Goal: Task Accomplishment & Management: Use online tool/utility

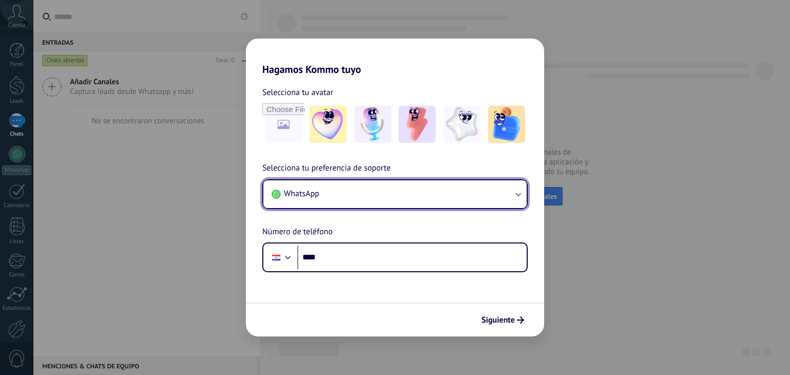
click at [472, 192] on button "WhatsApp" at bounding box center [394, 194] width 263 height 28
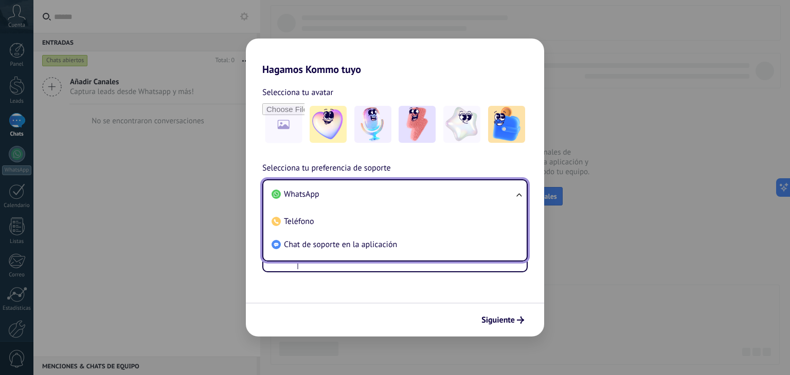
click at [478, 81] on div "Selecciona tu avatar Selecciona tu preferencia de soporte WhatsApp WhatsApp Tel…" at bounding box center [395, 174] width 298 height 197
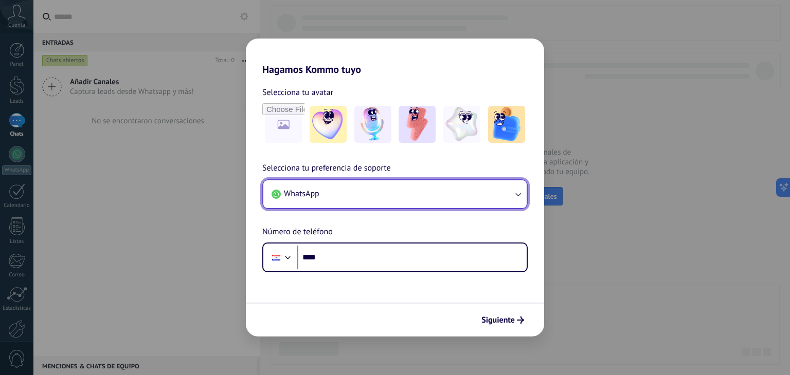
click at [478, 192] on button "WhatsApp" at bounding box center [394, 194] width 263 height 28
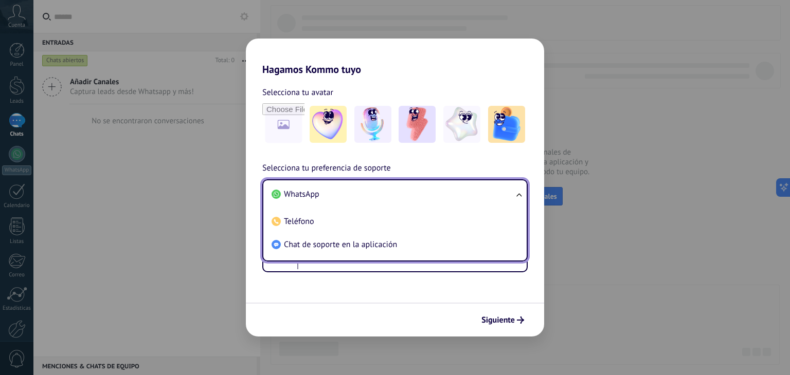
click at [399, 199] on li "WhatsApp" at bounding box center [392, 194] width 251 height 23
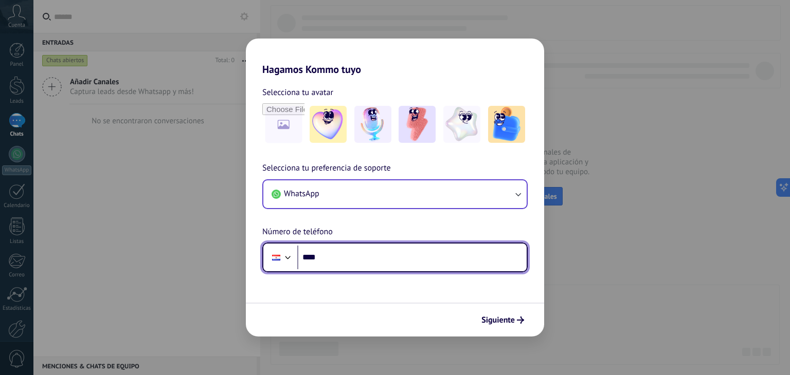
click at [366, 257] on input "****" at bounding box center [411, 258] width 229 height 24
type input "**********"
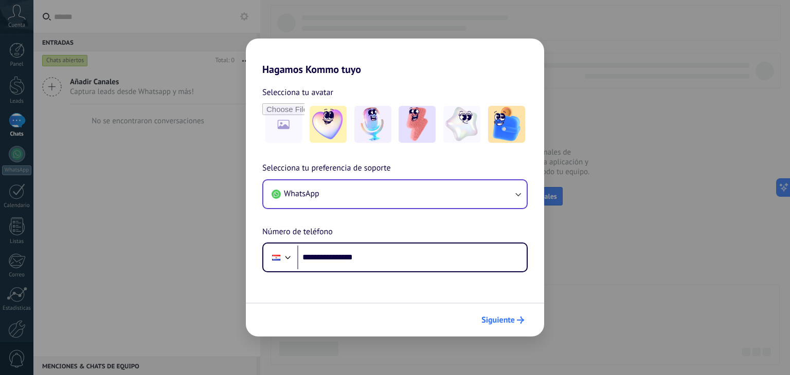
click at [508, 322] on span "Siguiente" at bounding box center [497, 320] width 33 height 7
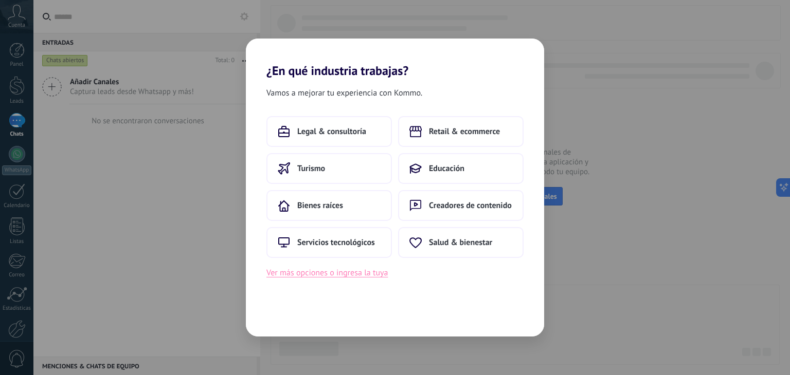
click at [346, 276] on button "Ver más opciones o ingresa la tuya" at bounding box center [326, 272] width 121 height 13
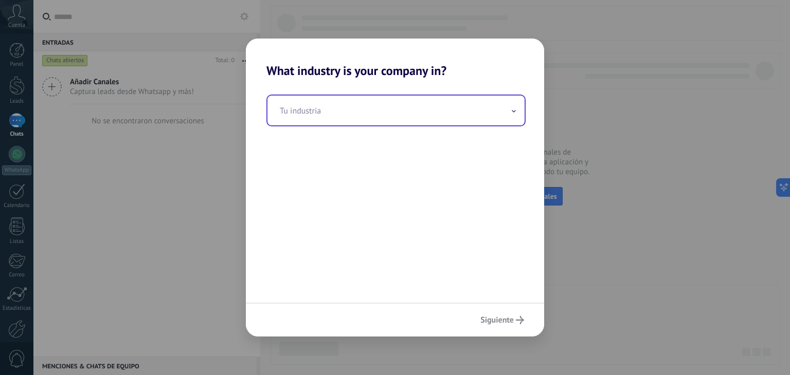
click at [379, 114] on input "text" at bounding box center [395, 111] width 257 height 30
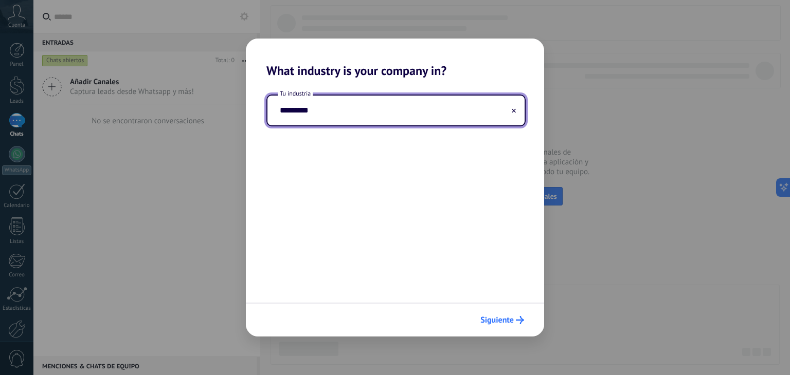
type input "*********"
click at [512, 317] on span "Siguiente" at bounding box center [496, 320] width 33 height 7
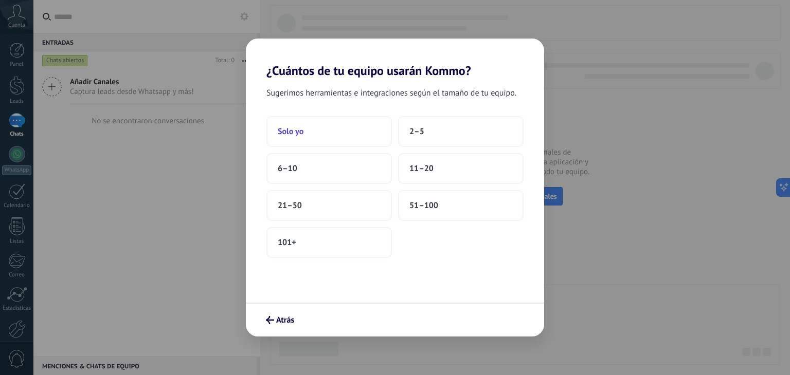
click at [323, 132] on button "Solo yo" at bounding box center [328, 131] width 125 height 31
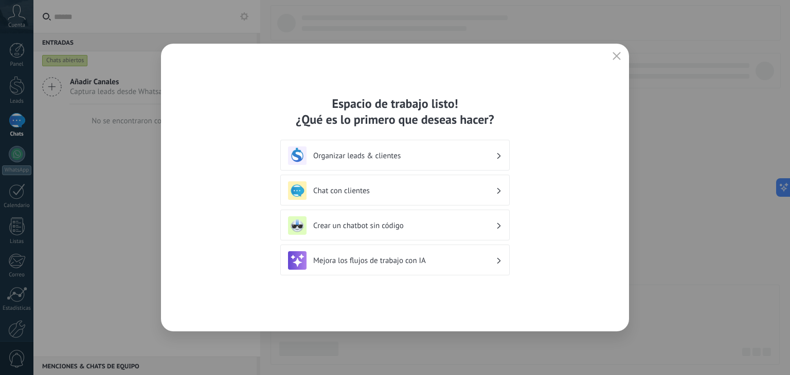
click at [366, 165] on div "Organizar leads & clientes" at bounding box center [395, 156] width 214 height 19
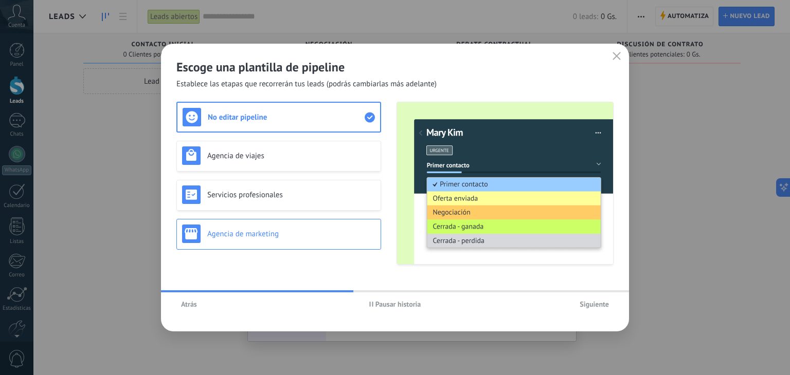
click at [349, 235] on h3 "Agencia de marketing" at bounding box center [291, 234] width 168 height 10
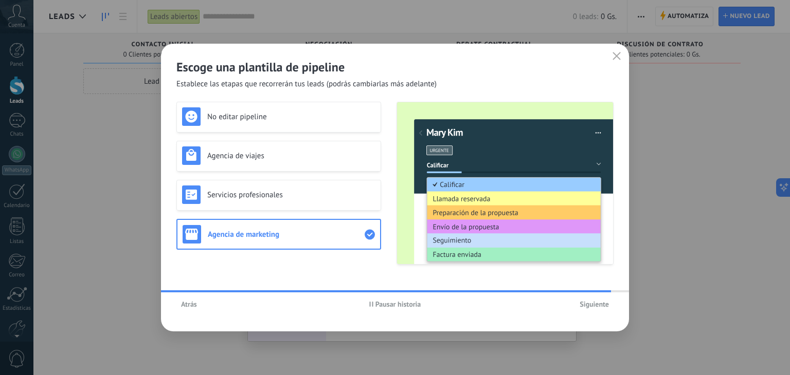
click at [589, 303] on span "Siguiente" at bounding box center [593, 304] width 29 height 7
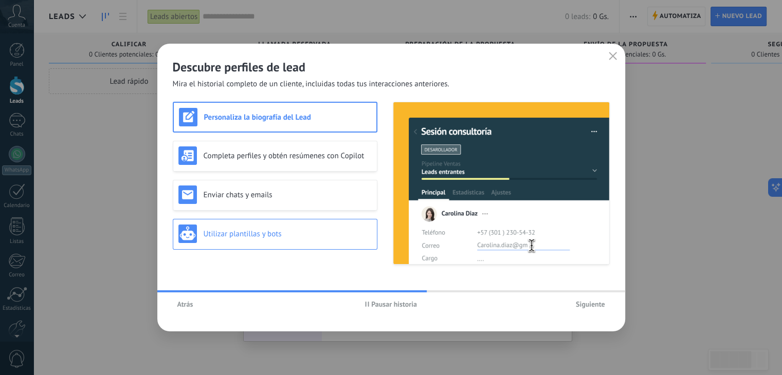
click at [292, 229] on h3 "Utilizar plantillas y bots" at bounding box center [288, 234] width 168 height 10
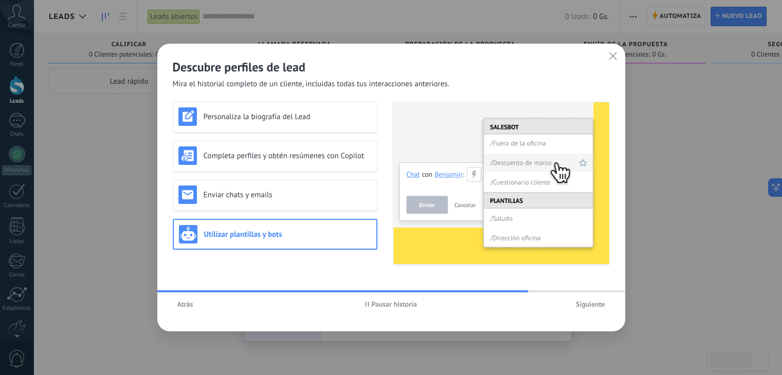
click at [578, 307] on span "Siguiente" at bounding box center [590, 304] width 29 height 7
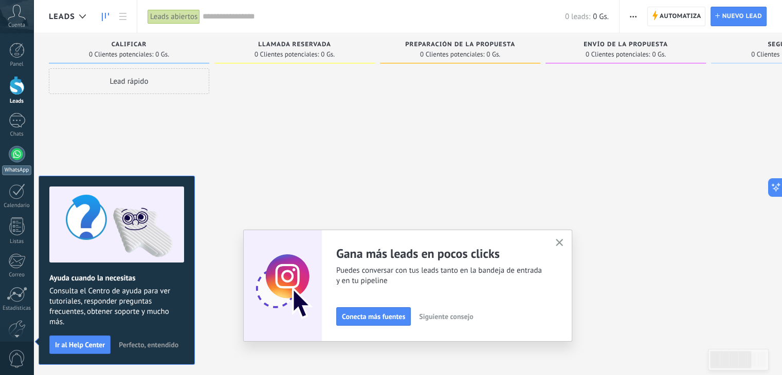
click at [13, 98] on div "Leads" at bounding box center [17, 101] width 30 height 7
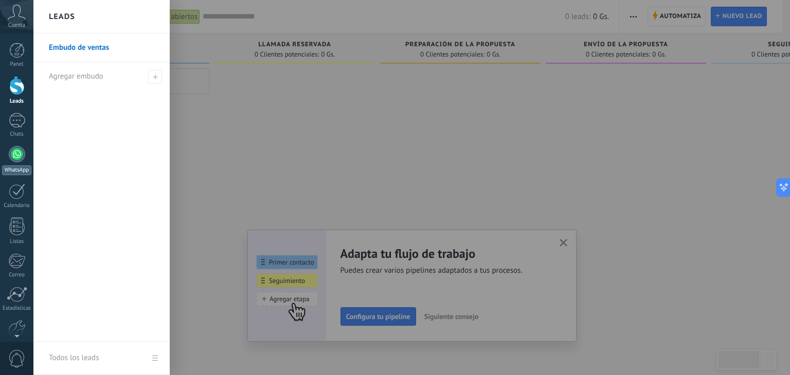
click at [17, 147] on div at bounding box center [17, 154] width 16 height 16
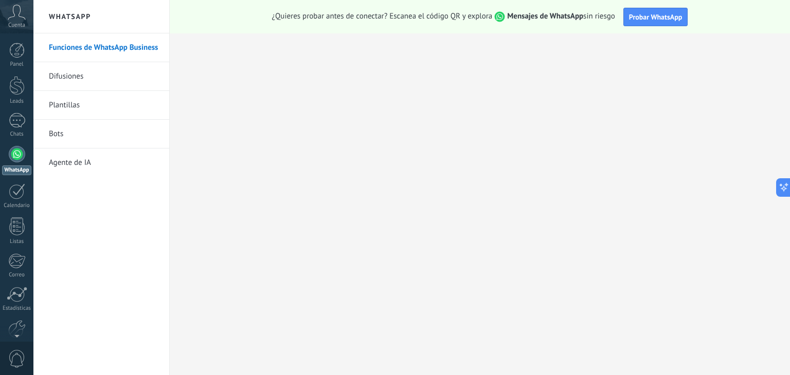
click at [62, 79] on link "Difusiones" at bounding box center [104, 76] width 110 height 29
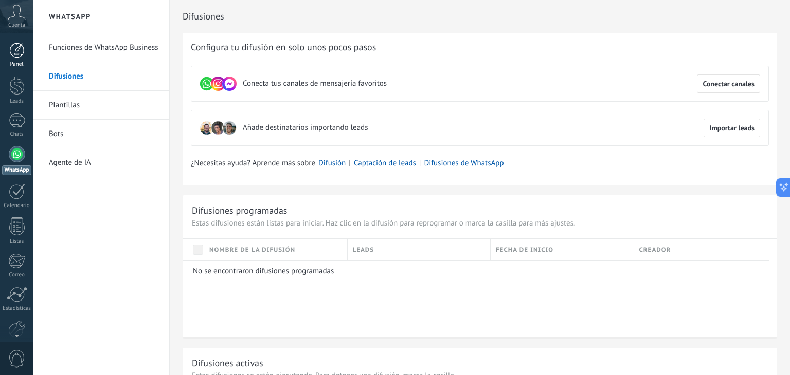
click at [22, 62] on div "Panel" at bounding box center [17, 64] width 30 height 7
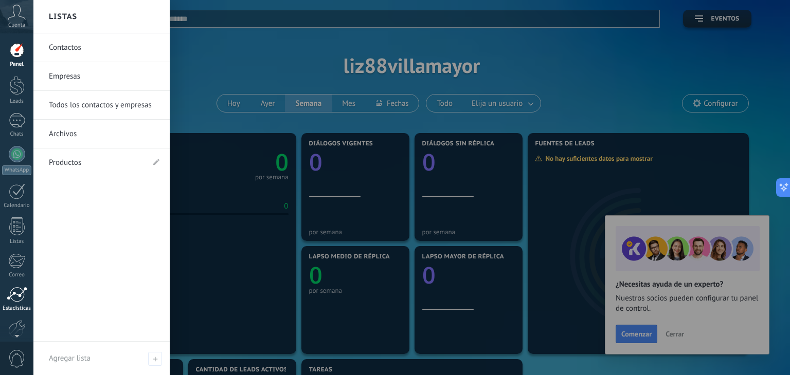
click at [12, 298] on div at bounding box center [17, 294] width 21 height 15
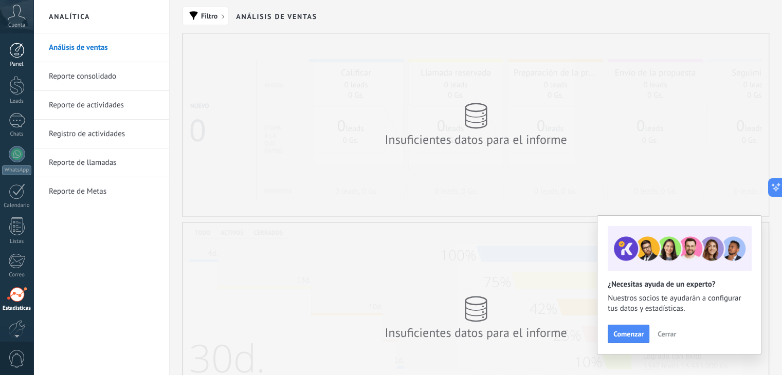
click at [14, 61] on div "Panel" at bounding box center [17, 64] width 30 height 7
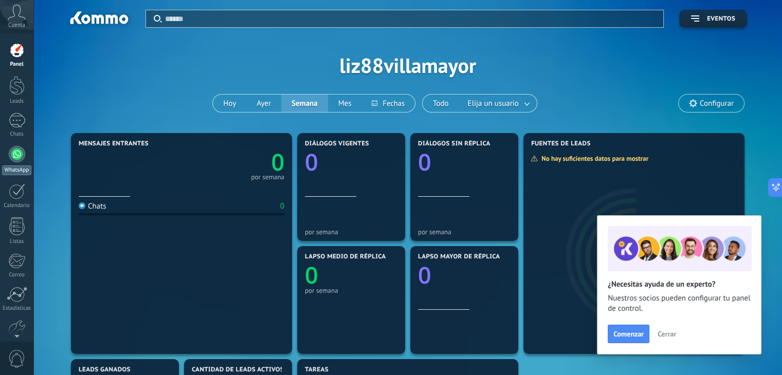
click at [19, 155] on div at bounding box center [17, 154] width 16 height 16
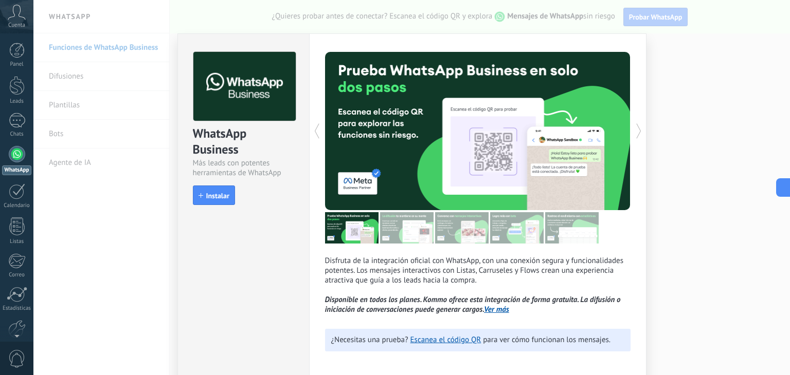
click at [635, 132] on icon at bounding box center [638, 131] width 10 height 21
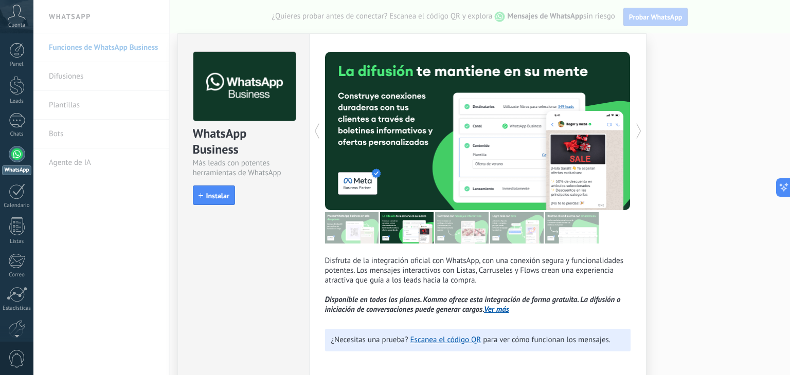
click at [640, 130] on icon at bounding box center [638, 131] width 10 height 21
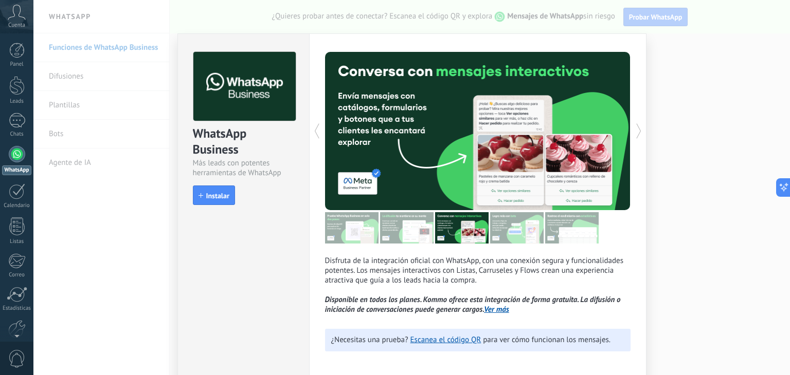
click at [640, 130] on icon at bounding box center [638, 131] width 10 height 21
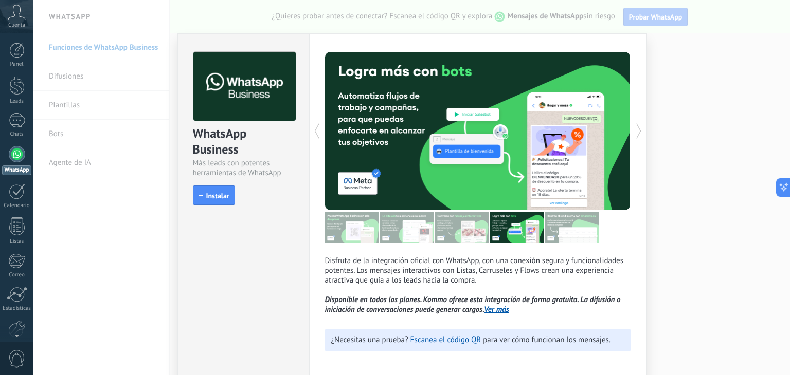
click at [640, 130] on icon at bounding box center [638, 131] width 10 height 21
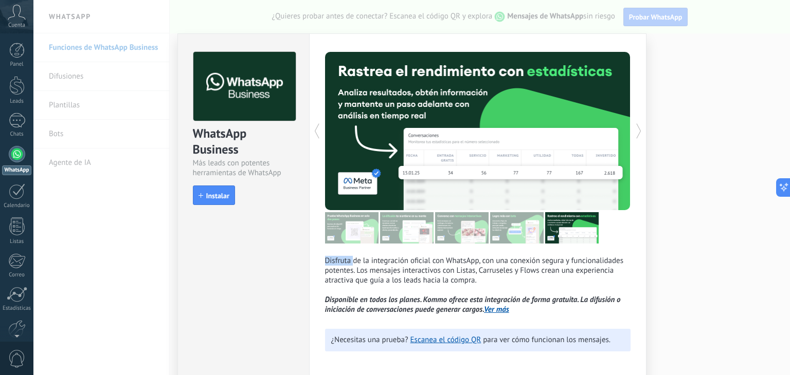
click at [640, 130] on icon at bounding box center [638, 131] width 10 height 21
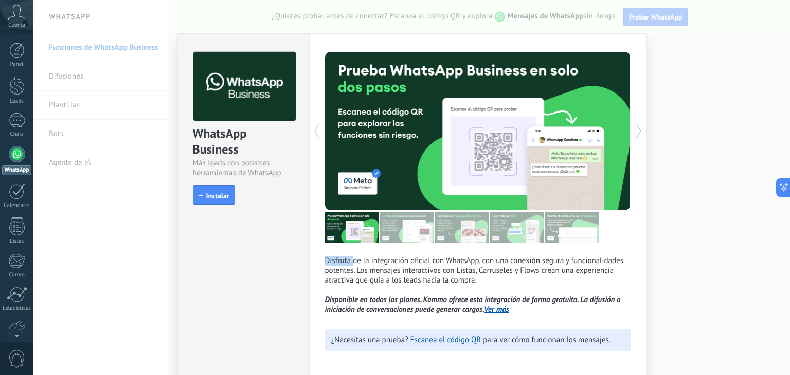
click at [640, 130] on icon at bounding box center [638, 131] width 10 height 21
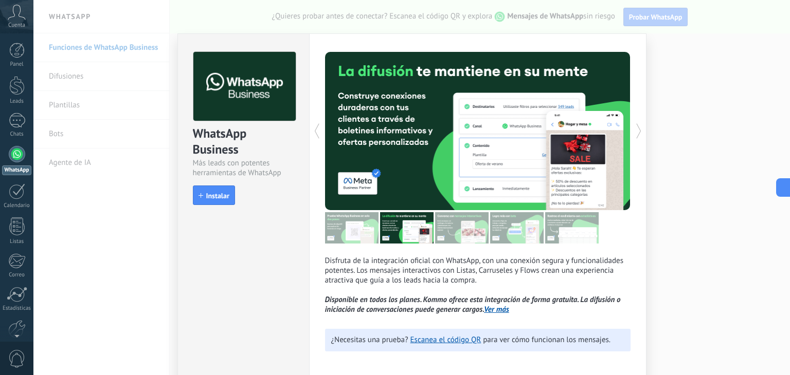
click at [640, 130] on icon at bounding box center [638, 131] width 10 height 21
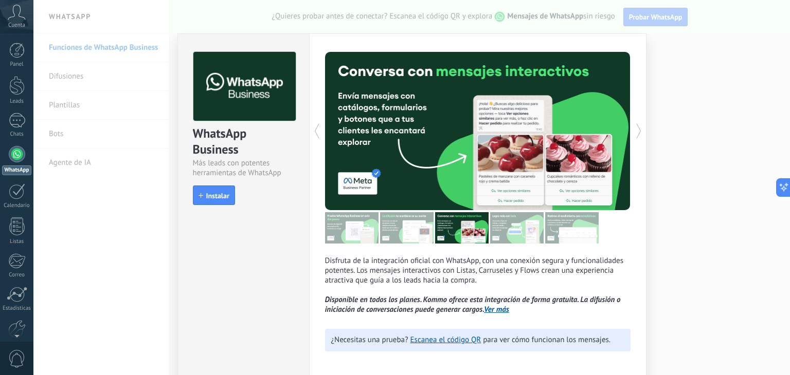
click at [640, 130] on icon at bounding box center [638, 131] width 10 height 21
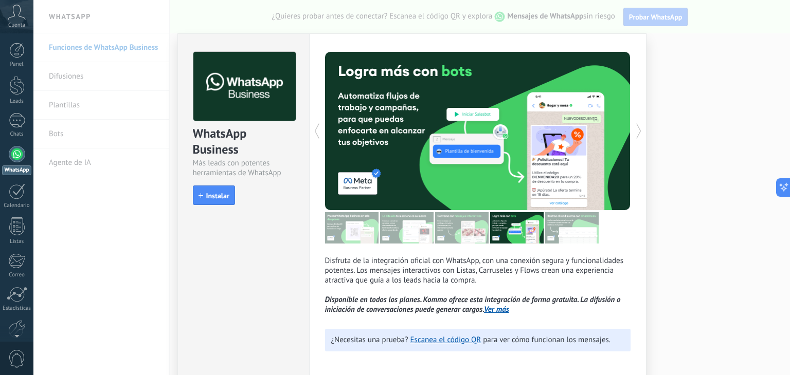
click at [729, 48] on div "WhatsApp Business Más leads con potentes herramientas de WhatsApp install Insta…" at bounding box center [411, 187] width 756 height 375
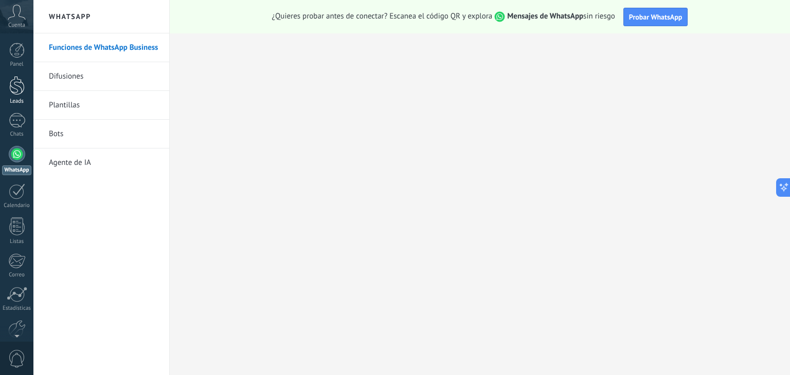
click at [16, 85] on div at bounding box center [16, 85] width 15 height 19
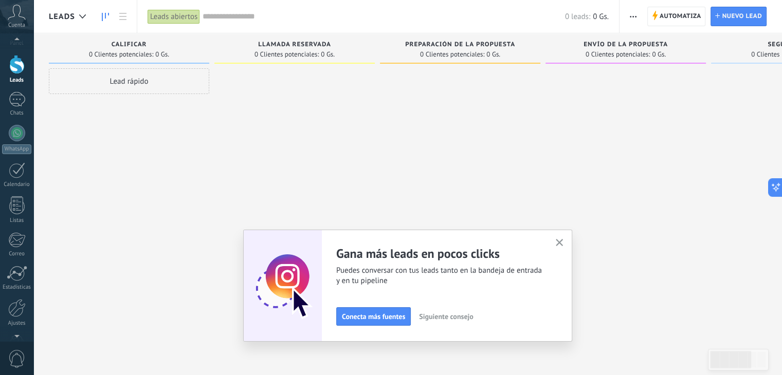
click at [14, 329] on div at bounding box center [16, 333] width 33 height 15
click at [16, 286] on div at bounding box center [16, 278] width 17 height 18
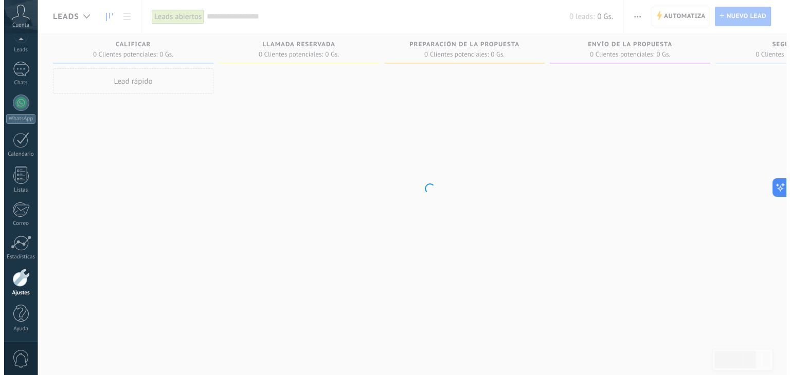
scroll to position [52, 0]
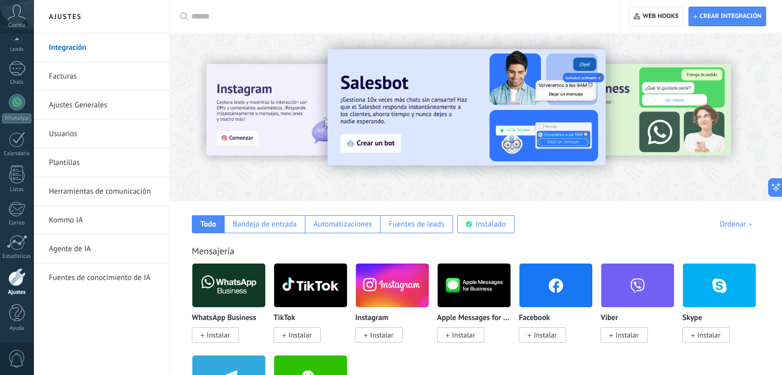
click at [391, 330] on span "Instalar" at bounding box center [378, 335] width 47 height 15
